Goal: Find specific page/section: Find specific page/section

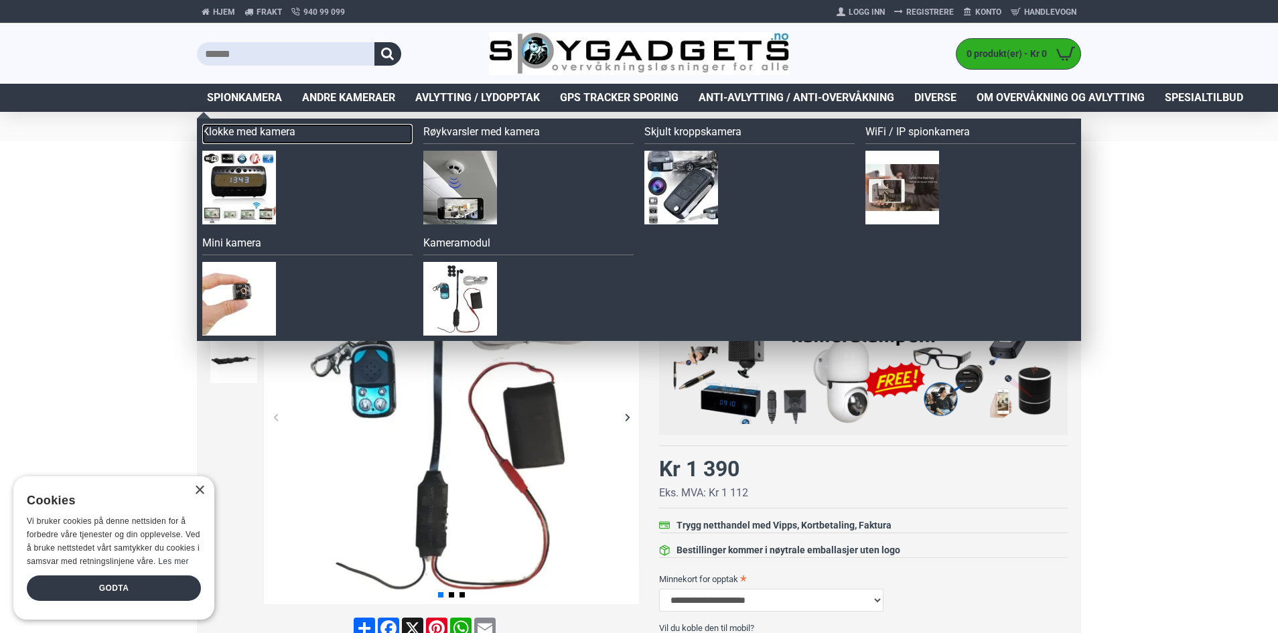
click at [254, 133] on link "Klokke med kamera" at bounding box center [307, 134] width 210 height 20
